Goal: Obtain resource: Obtain resource

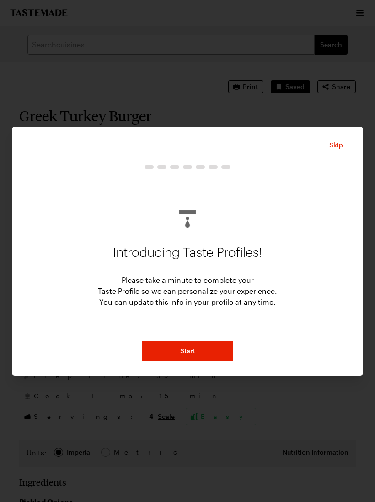
click at [342, 144] on span "Skip" at bounding box center [336, 145] width 14 height 9
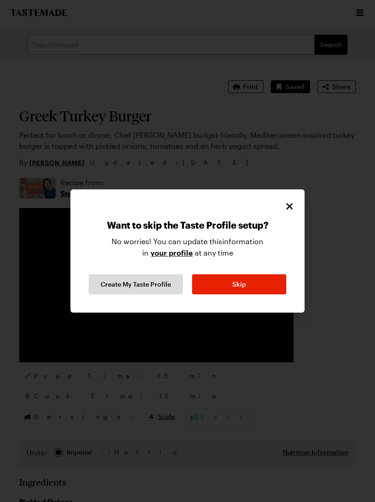
click at [292, 206] on icon "Close" at bounding box center [289, 206] width 11 height 11
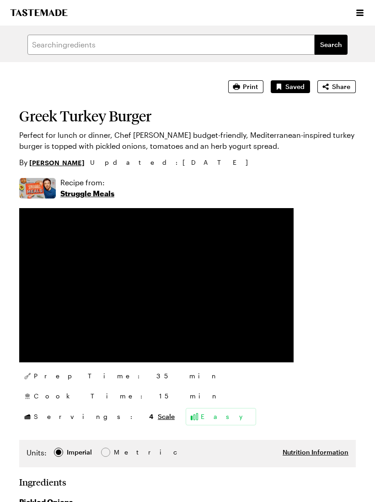
click at [255, 84] on span "Print" at bounding box center [250, 86] width 15 height 9
type textarea "x"
